Goal: Transaction & Acquisition: Purchase product/service

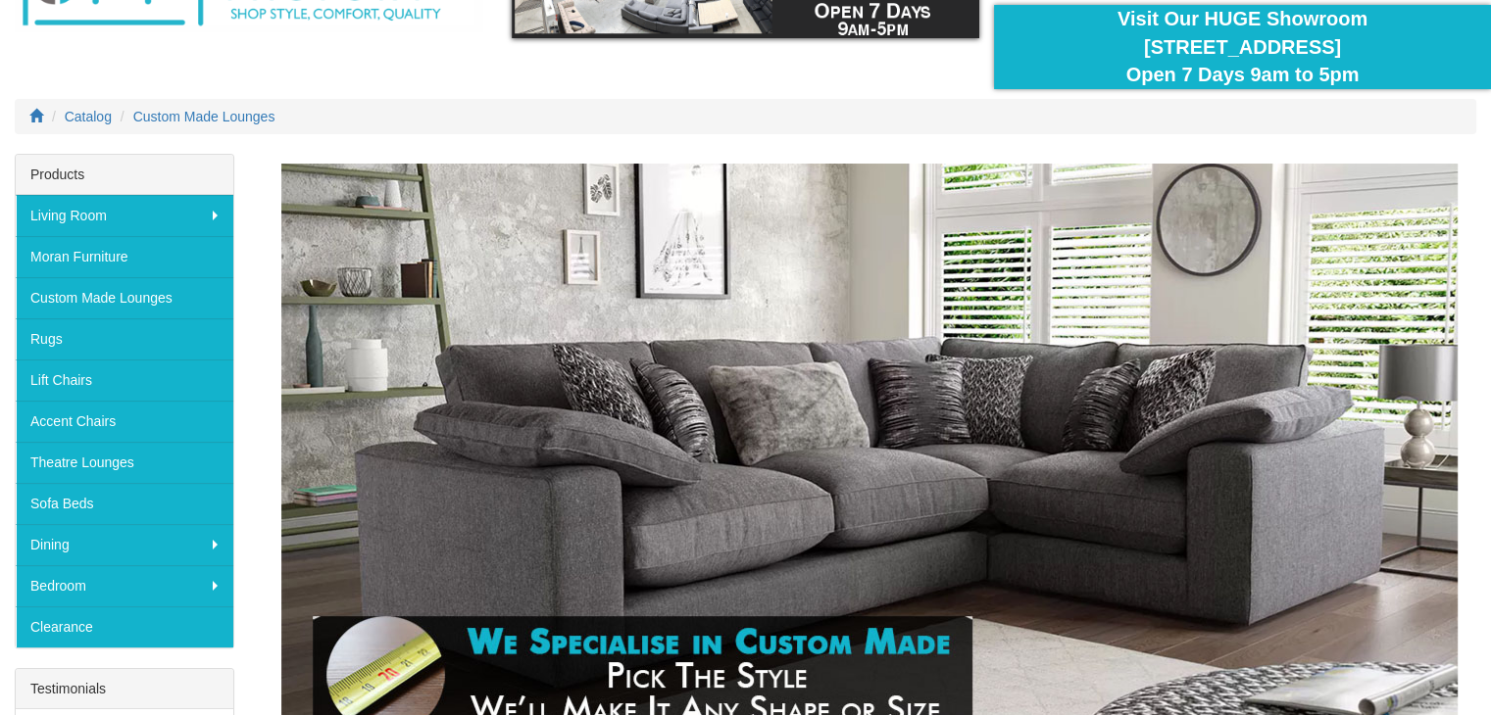
scroll to position [263, 0]
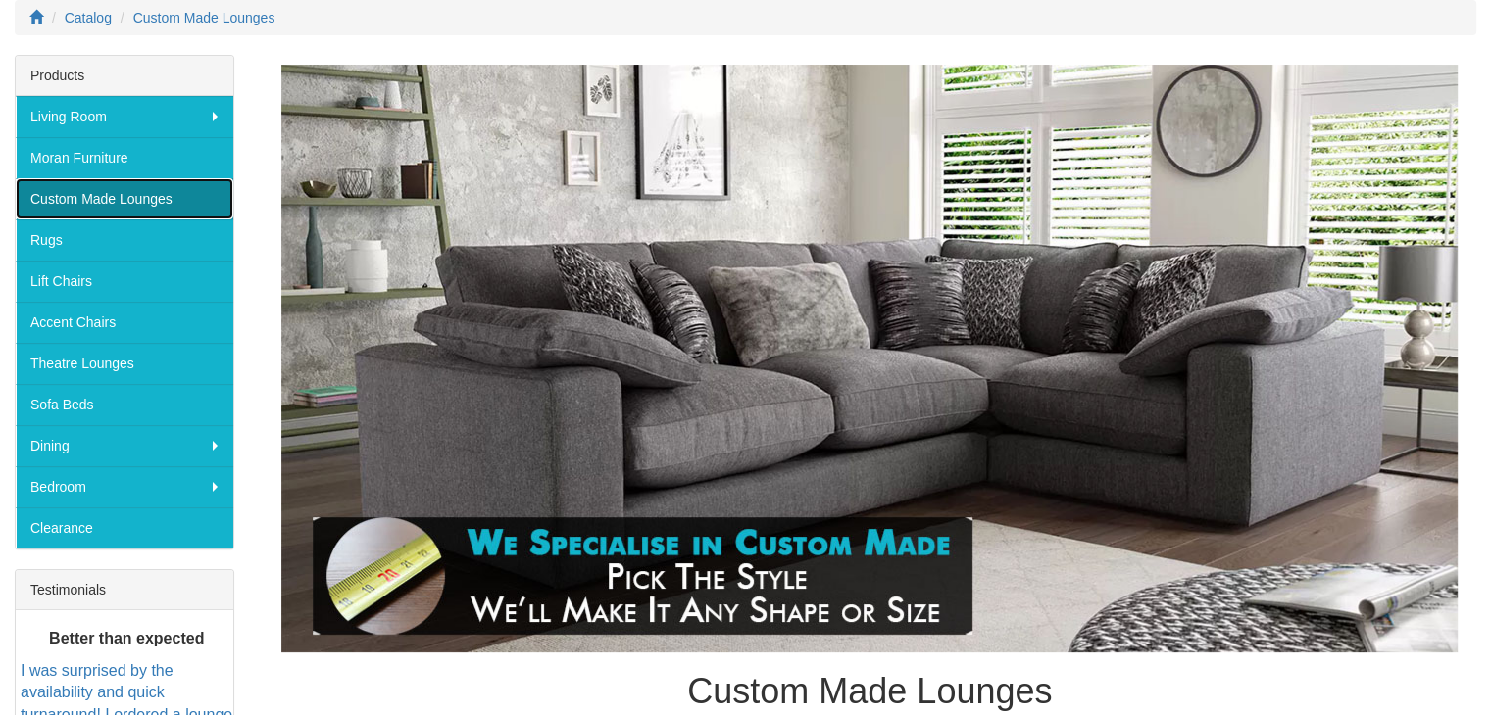
click at [66, 197] on link "Custom Made Lounges" at bounding box center [125, 198] width 218 height 41
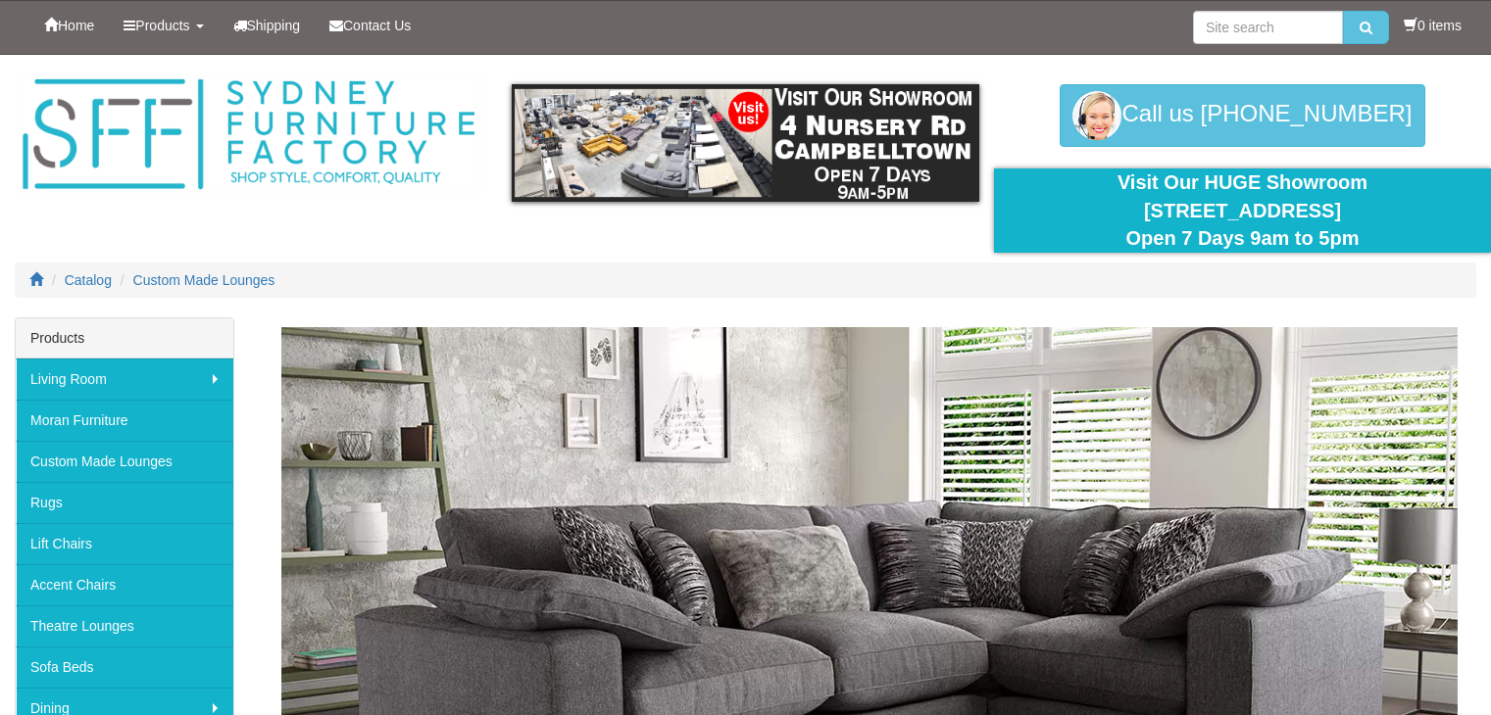
scroll to position [263, 0]
